Goal: Information Seeking & Learning: Check status

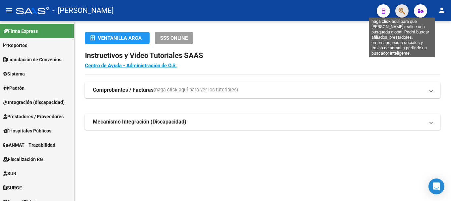
click at [399, 14] on icon "button" at bounding box center [401, 11] width 7 height 8
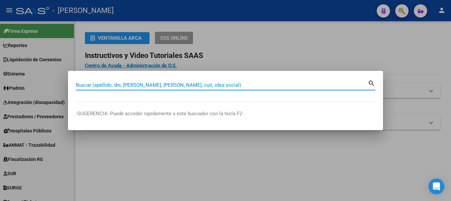
paste input "42280138"
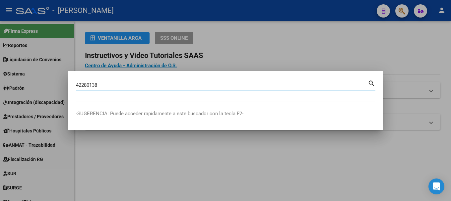
type input "42280138"
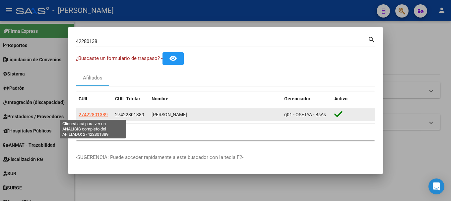
click at [100, 114] on span "27422801389" at bounding box center [93, 114] width 29 height 5
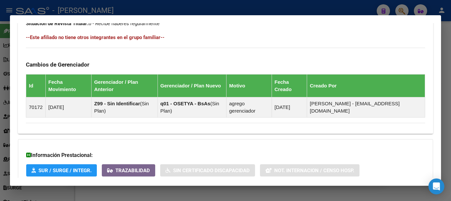
scroll to position [421, 0]
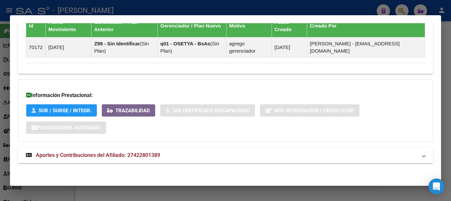
click at [145, 156] on span "Aportes y Contribuciones del Afiliado: 27422801389" at bounding box center [98, 155] width 124 height 6
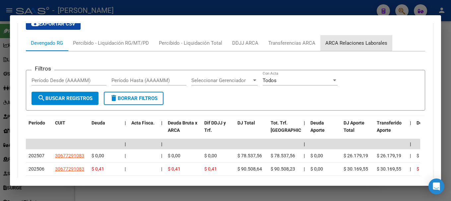
click at [360, 47] on div "ARCA Relaciones Laborales" at bounding box center [356, 43] width 72 height 16
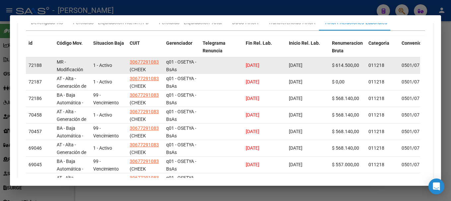
scroll to position [708, 0]
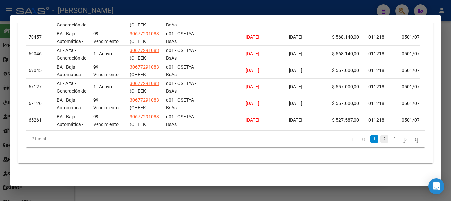
click at [380, 138] on link "2" at bounding box center [384, 139] width 8 height 7
click at [392, 139] on div "21 total 1 2 3" at bounding box center [225, 139] width 399 height 17
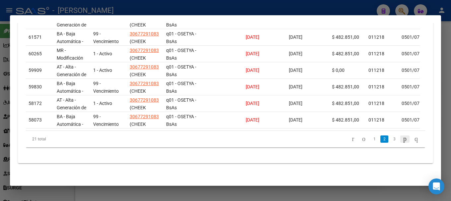
click at [400, 140] on link "go to next page" at bounding box center [404, 139] width 9 height 7
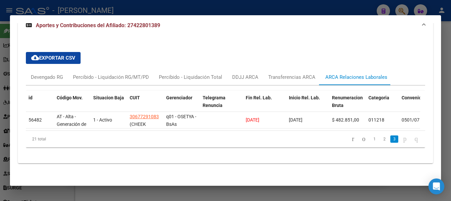
click at [402, 139] on icon "go to next page" at bounding box center [404, 139] width 5 height 8
